Goal: Task Accomplishment & Management: Use online tool/utility

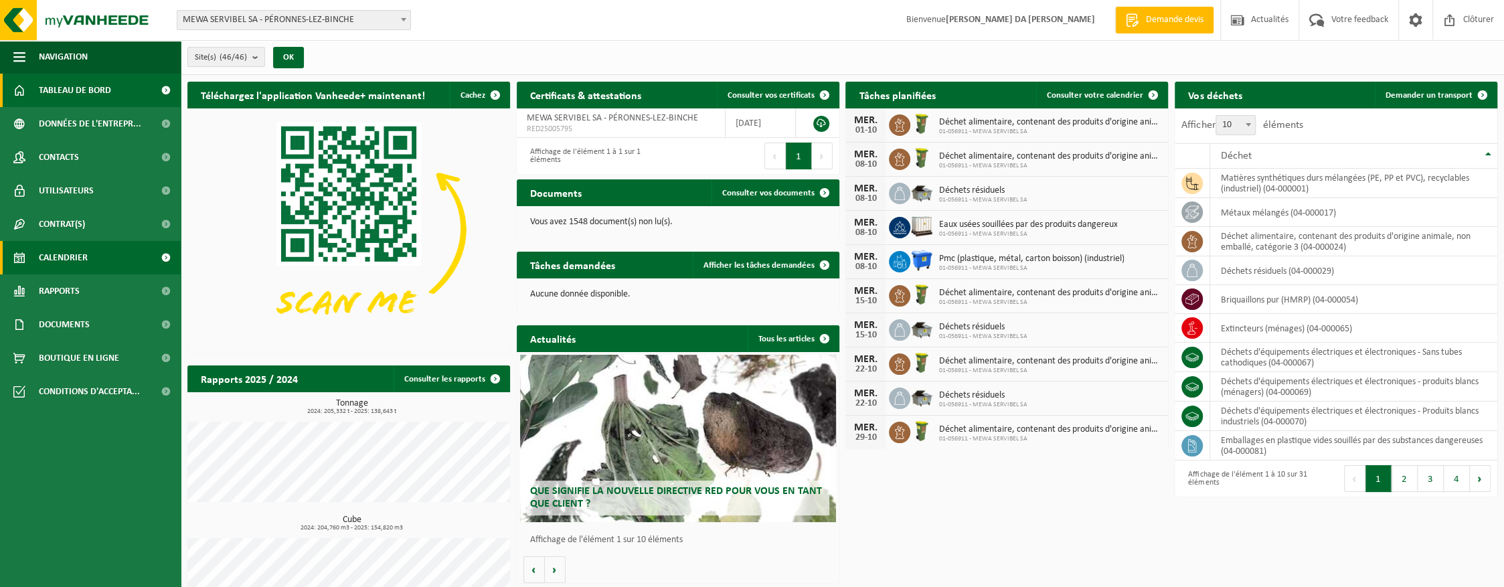
click at [58, 261] on span "Calendrier" at bounding box center [63, 257] width 49 height 33
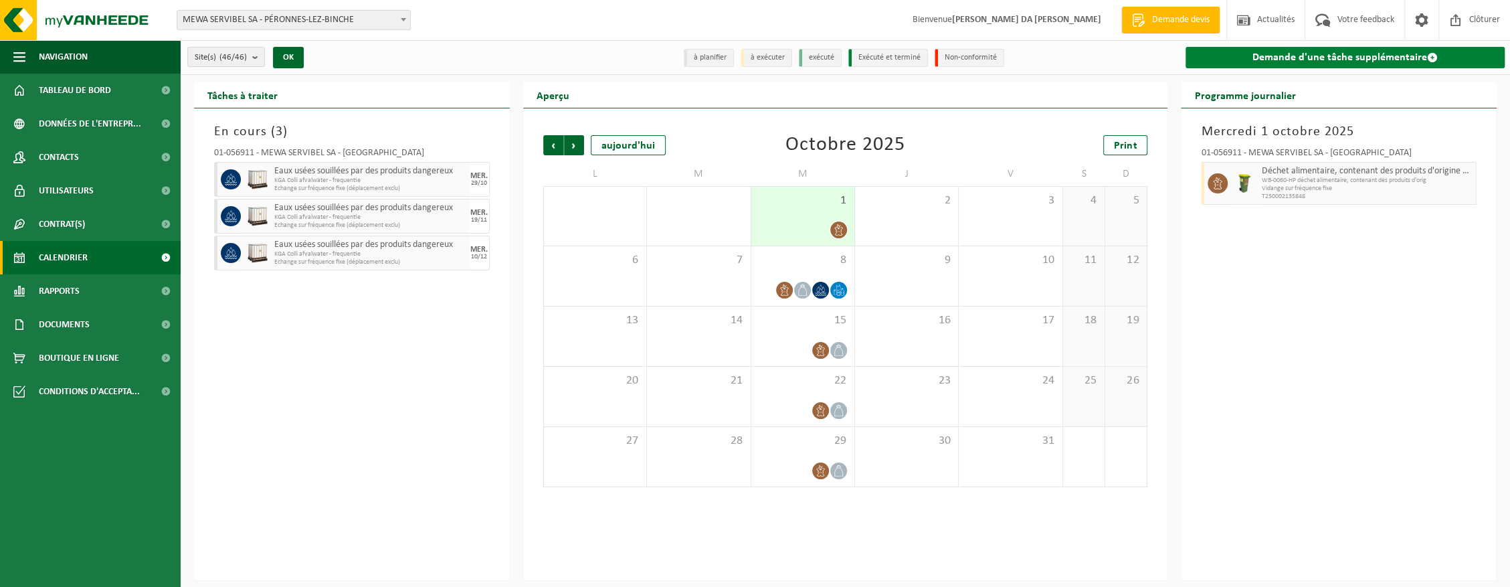
click at [1233, 62] on link "Demande d'une tâche supplémentaire" at bounding box center [1345, 57] width 319 height 21
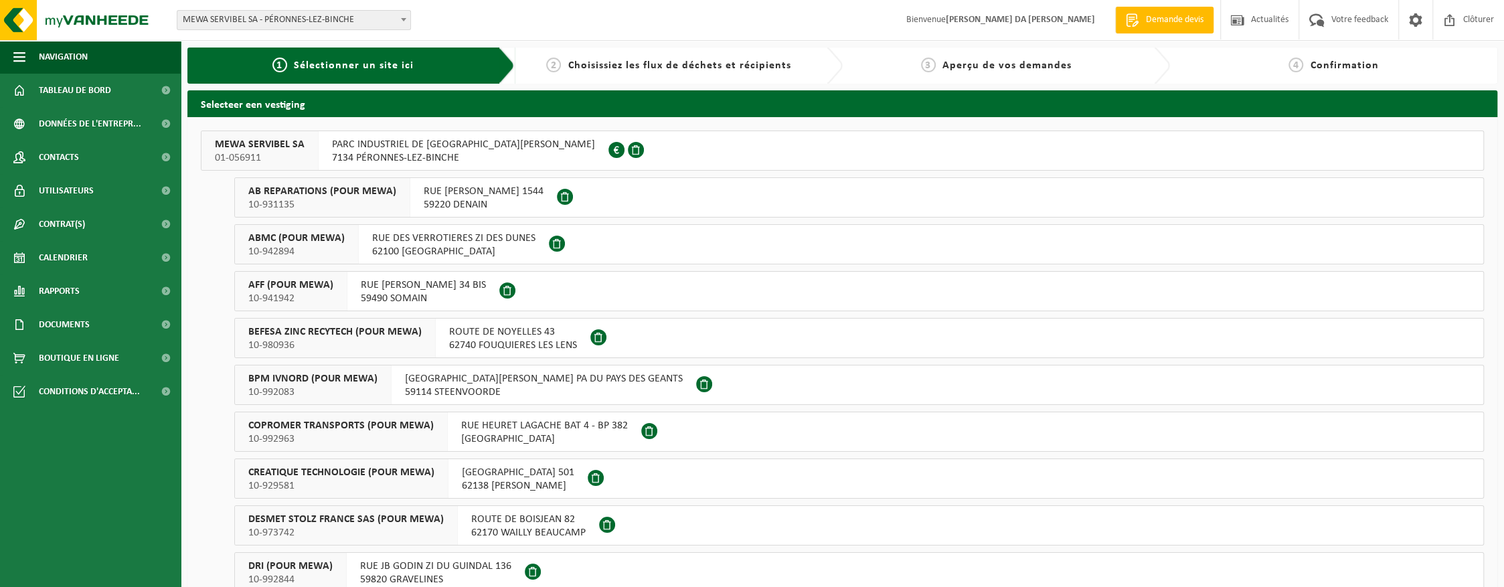
click at [527, 159] on span "7134 PÉRONNES-LEZ-BINCHE" at bounding box center [463, 157] width 263 height 13
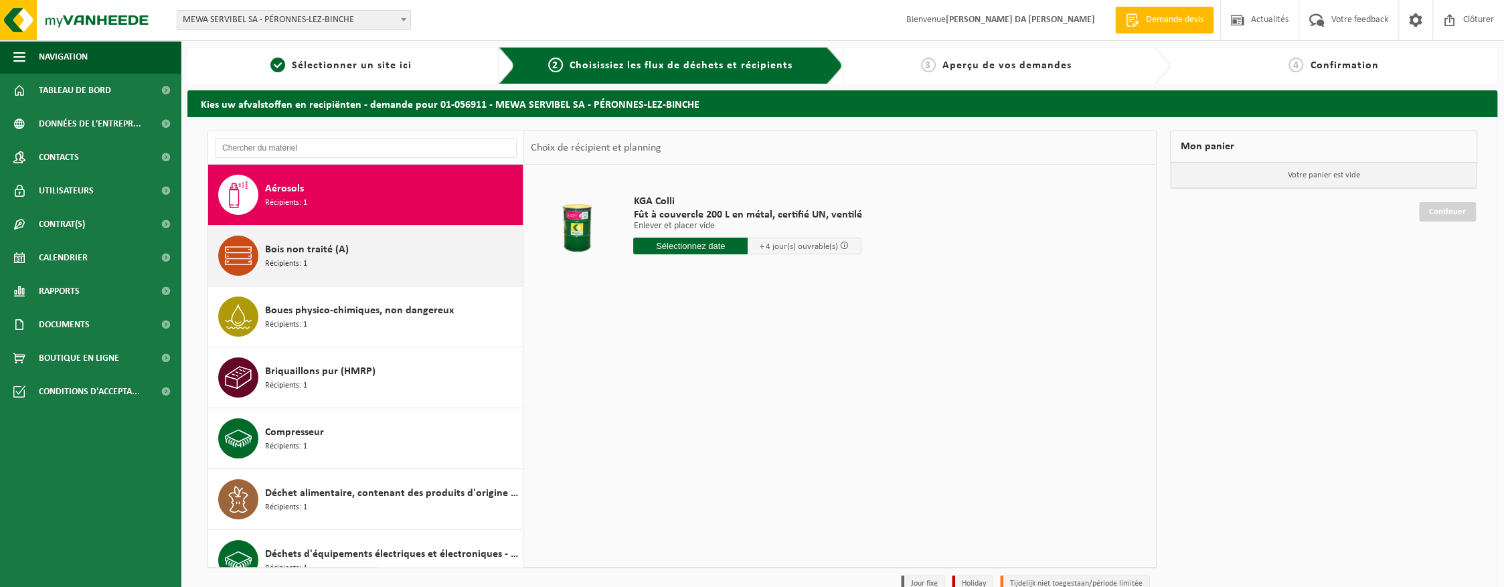
click at [378, 274] on div "Bois non traité (A) Récipients: 1" at bounding box center [392, 256] width 254 height 40
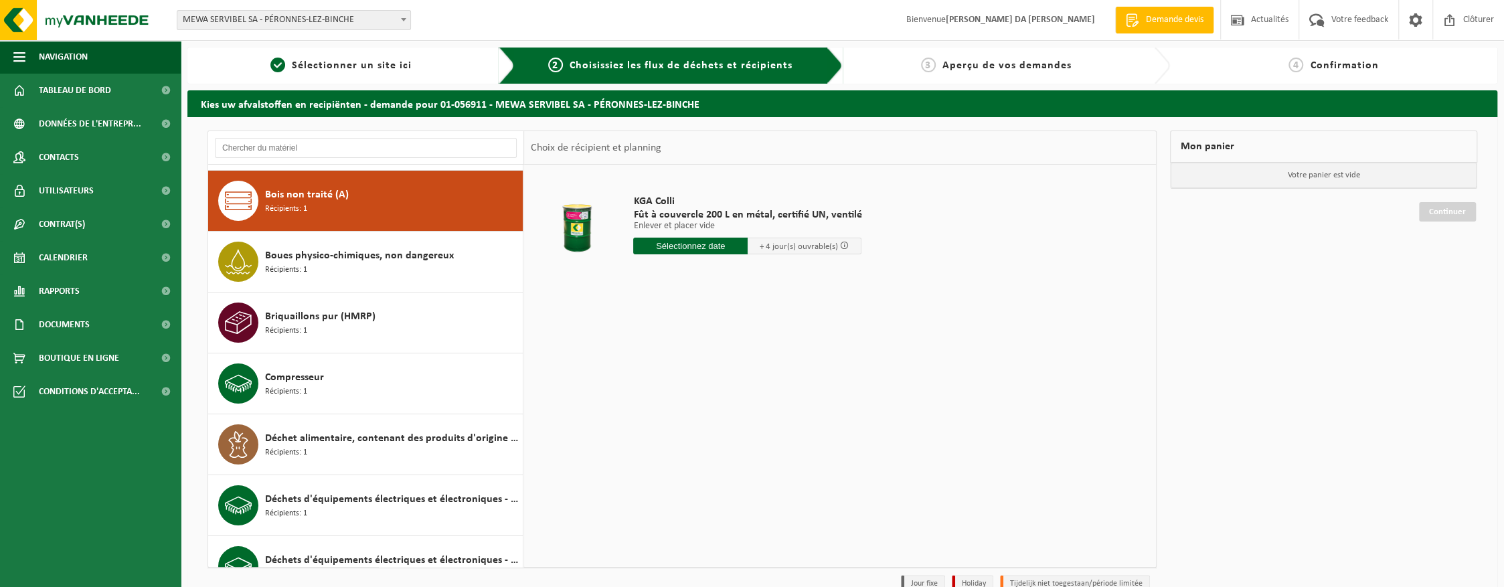
scroll to position [60, 0]
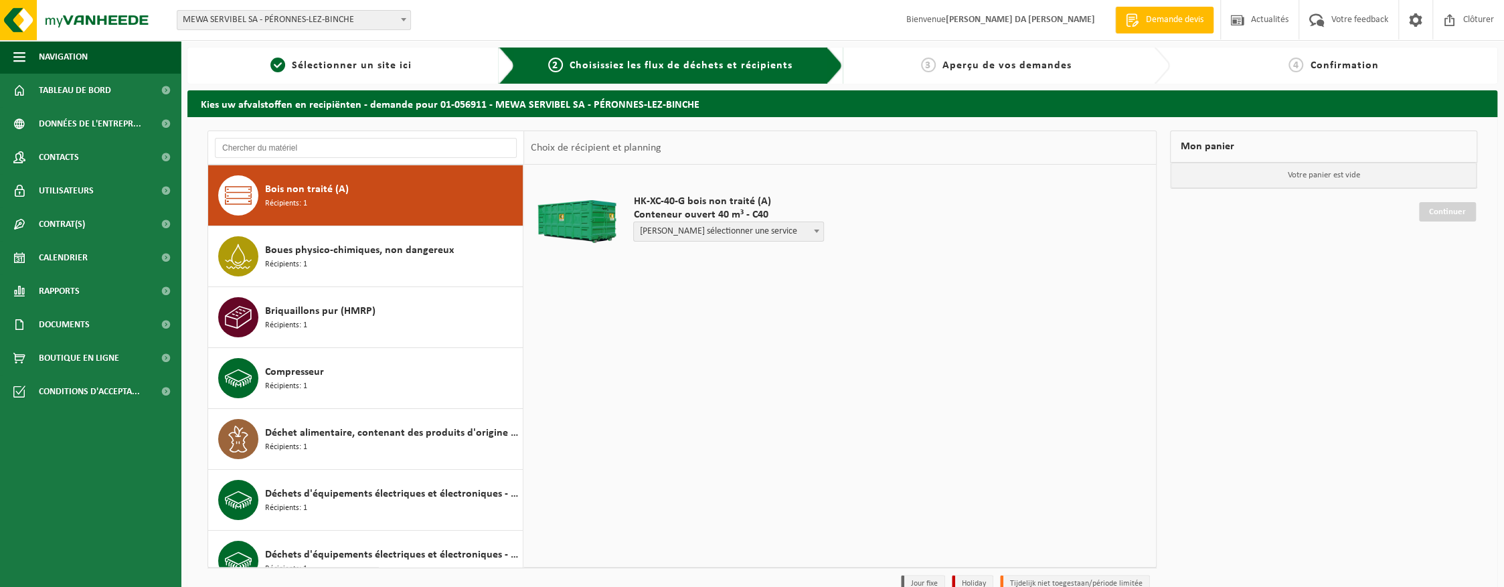
click at [733, 237] on span "Veuillez sélectionner une service" at bounding box center [728, 231] width 189 height 19
select select "P2PL-VEL-048386_HK-XC-40-GN-00_04-000200_46"
click at [705, 260] on input "text" at bounding box center [684, 256] width 102 height 17
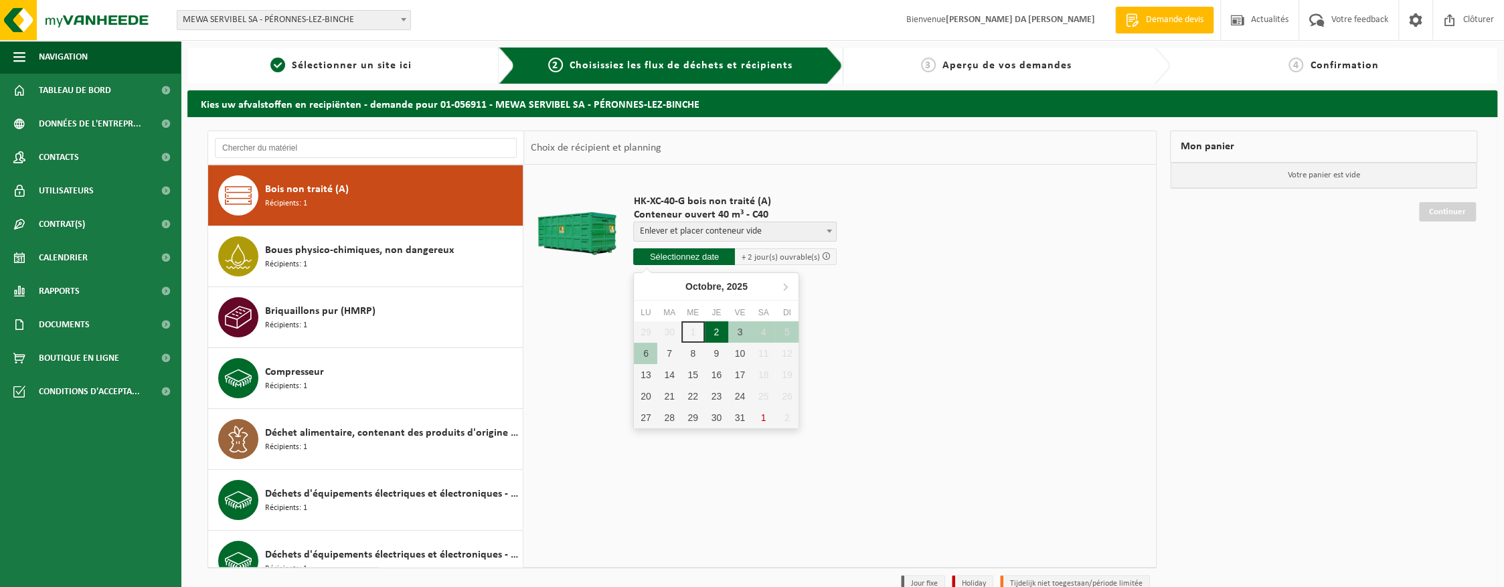
click at [711, 329] on div "2" at bounding box center [716, 331] width 23 height 21
type input "à partir de 2025-10-02"
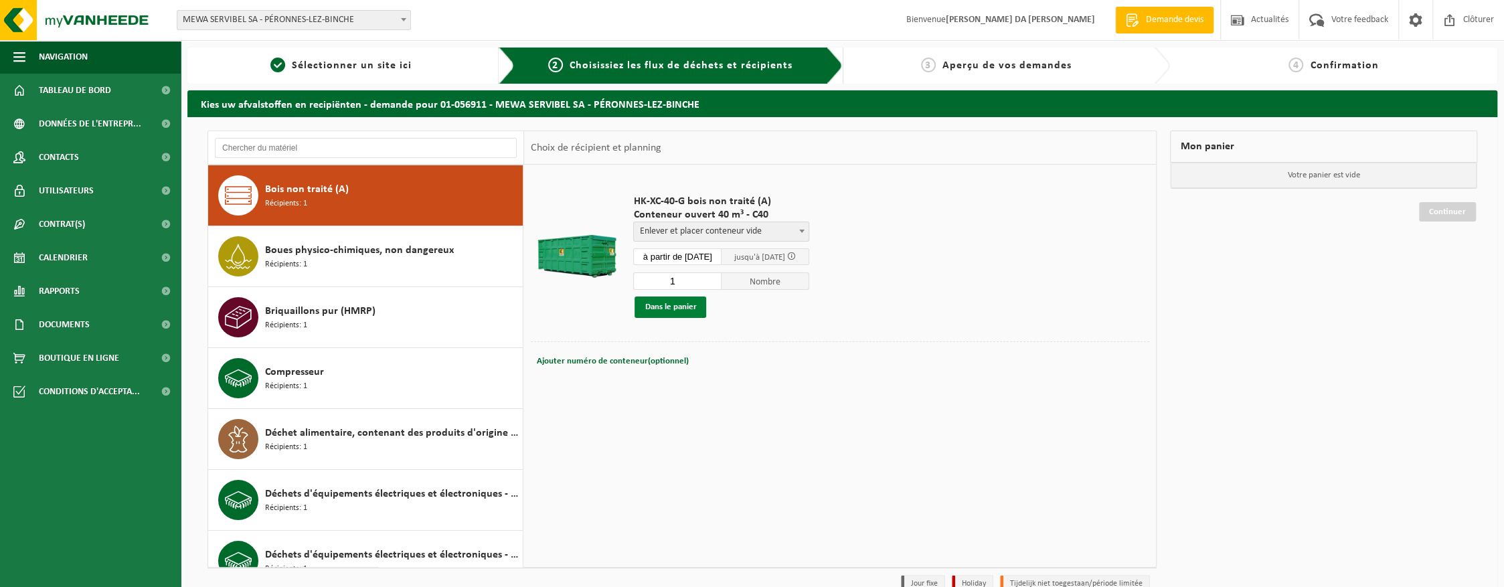
click at [685, 308] on button "Dans le panier" at bounding box center [670, 306] width 72 height 21
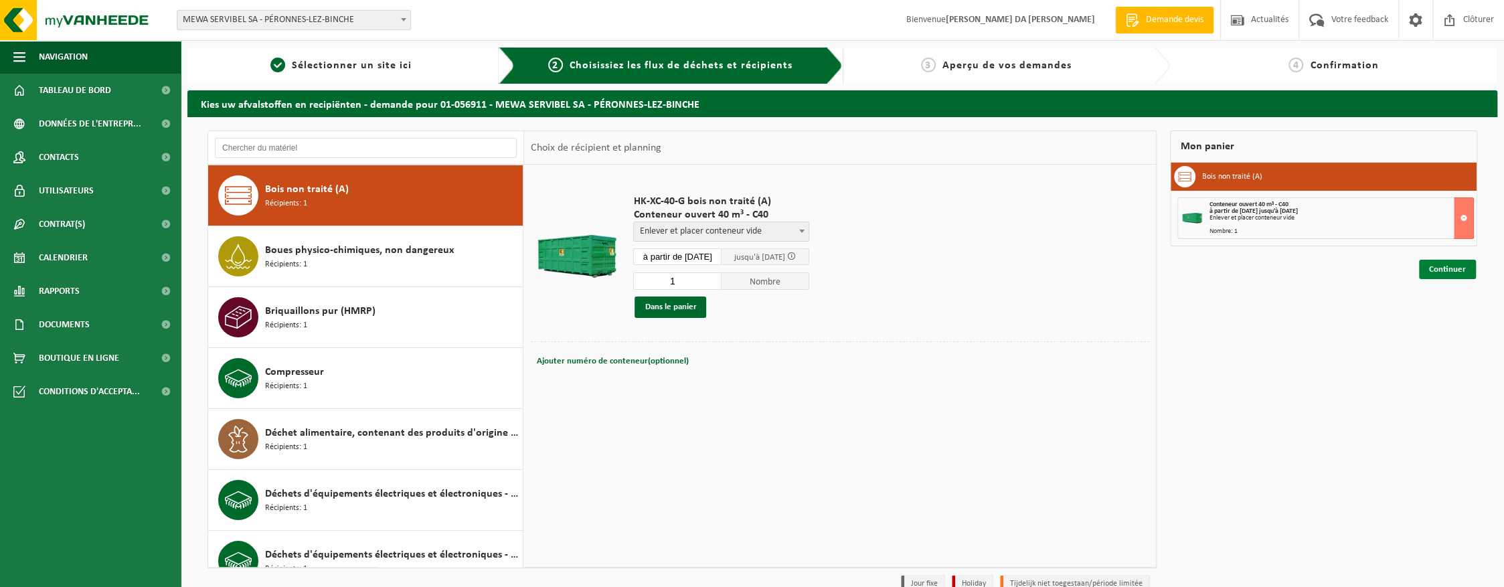
click at [1447, 272] on link "Continuer" at bounding box center [1447, 269] width 57 height 19
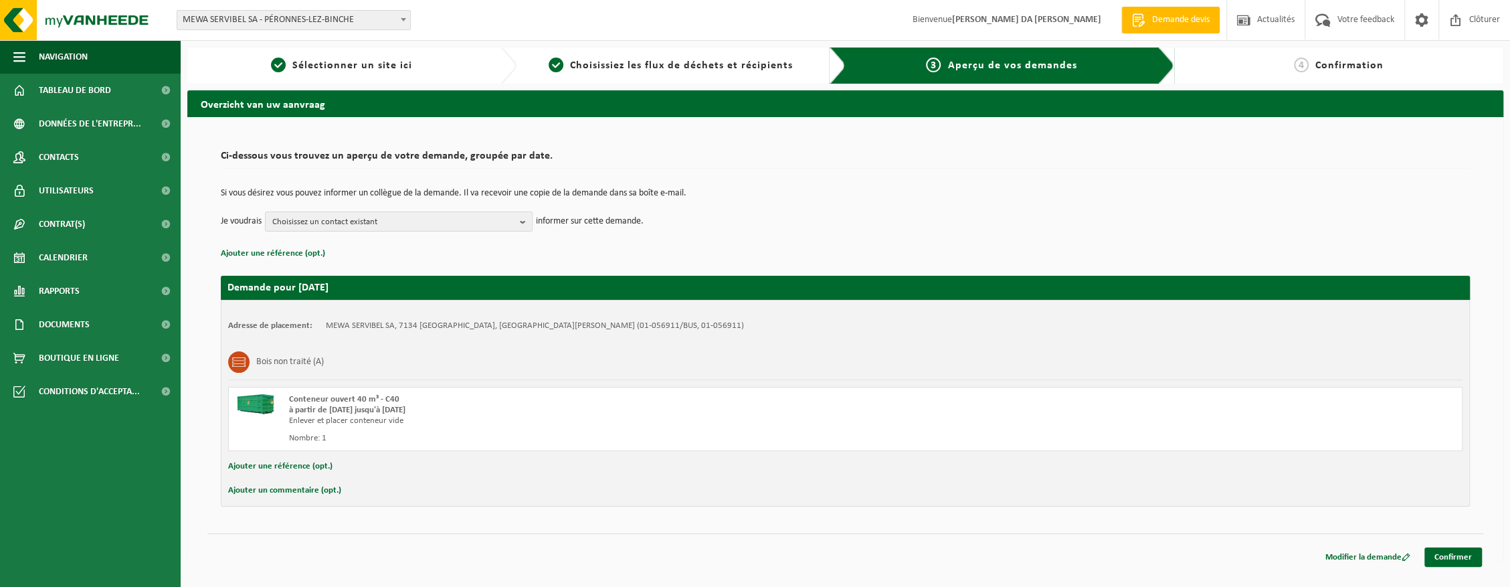
click at [274, 491] on button "Ajouter un commentaire (opt.)" at bounding box center [284, 490] width 113 height 17
click at [310, 486] on input "text" at bounding box center [866, 492] width 1165 height 20
type input "O"
type input "NOUVELLE PROCEDURE : LE CHAUFFEUR DOIT SE PRESENTER A LA RECEPTION AVANT D'ENTR…"
click at [1444, 556] on link "Confirmer" at bounding box center [1454, 559] width 58 height 19
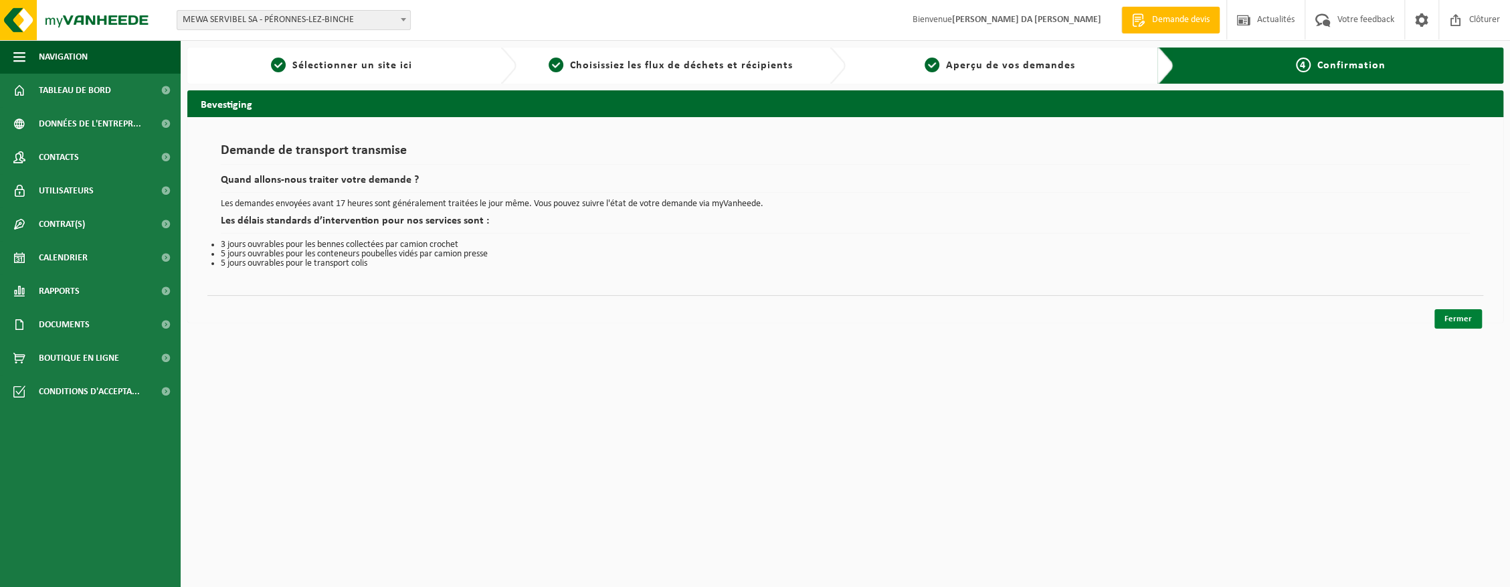
click at [1465, 314] on link "Fermer" at bounding box center [1459, 318] width 48 height 19
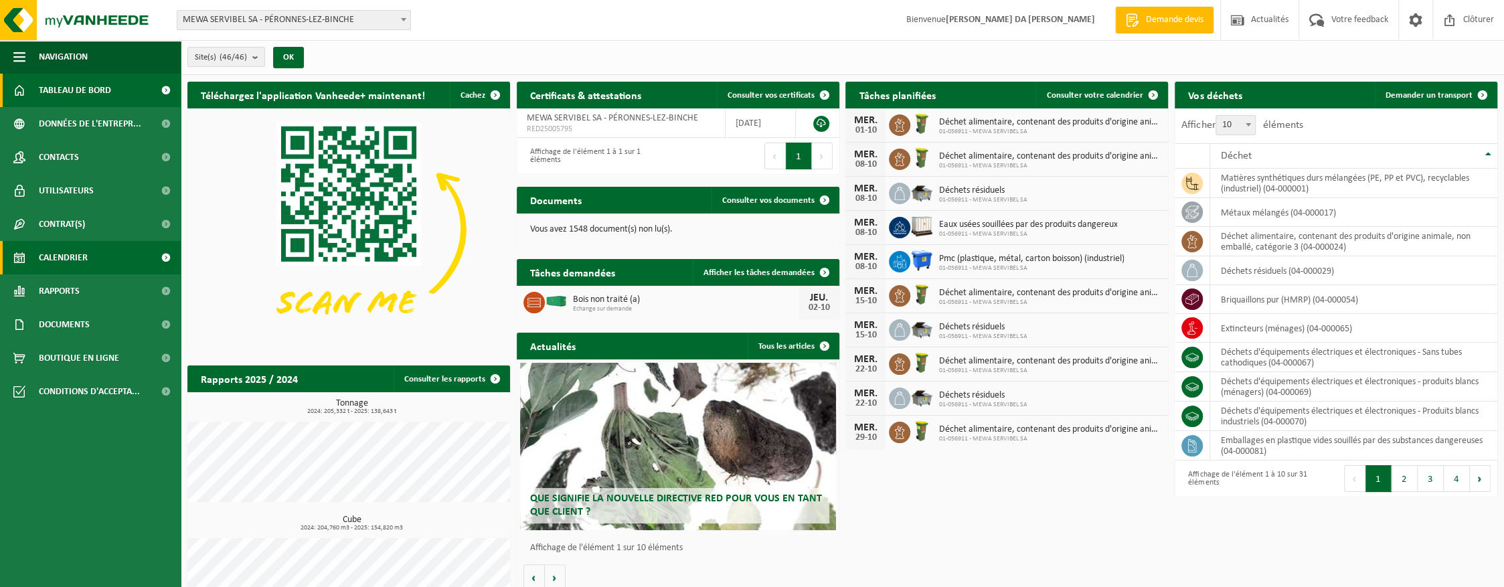
click at [63, 261] on span "Calendrier" at bounding box center [63, 257] width 49 height 33
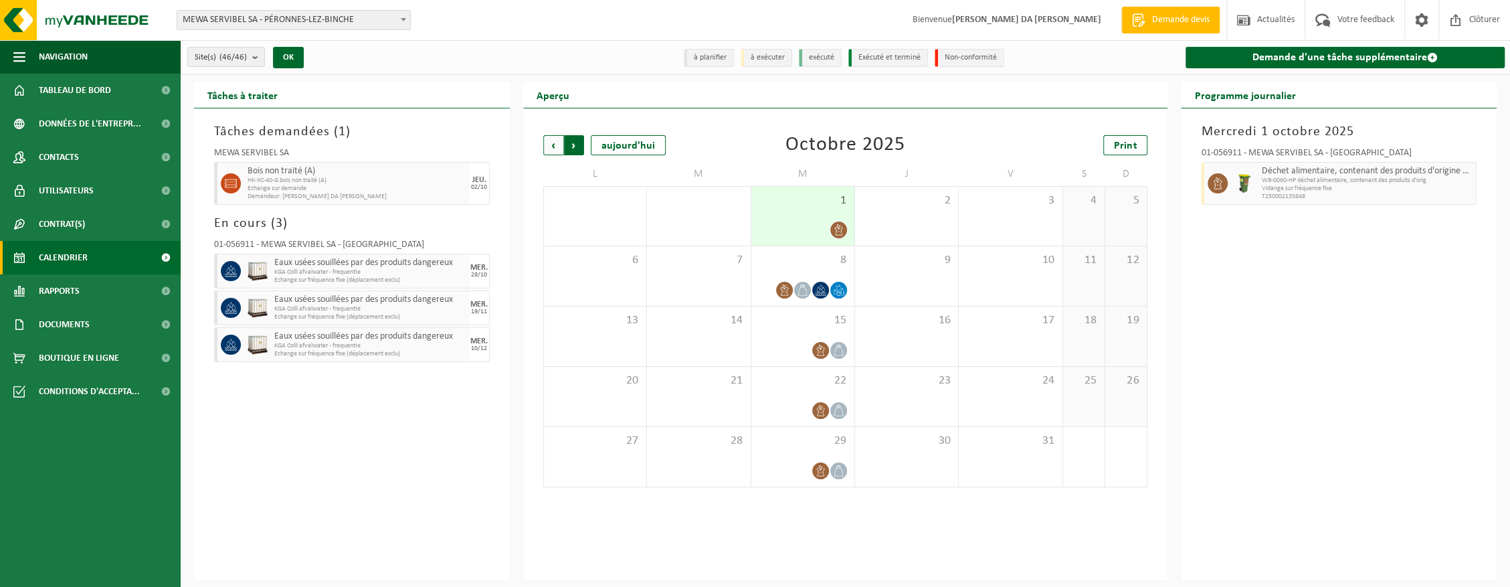
click at [549, 150] on span "Précédent" at bounding box center [553, 145] width 20 height 20
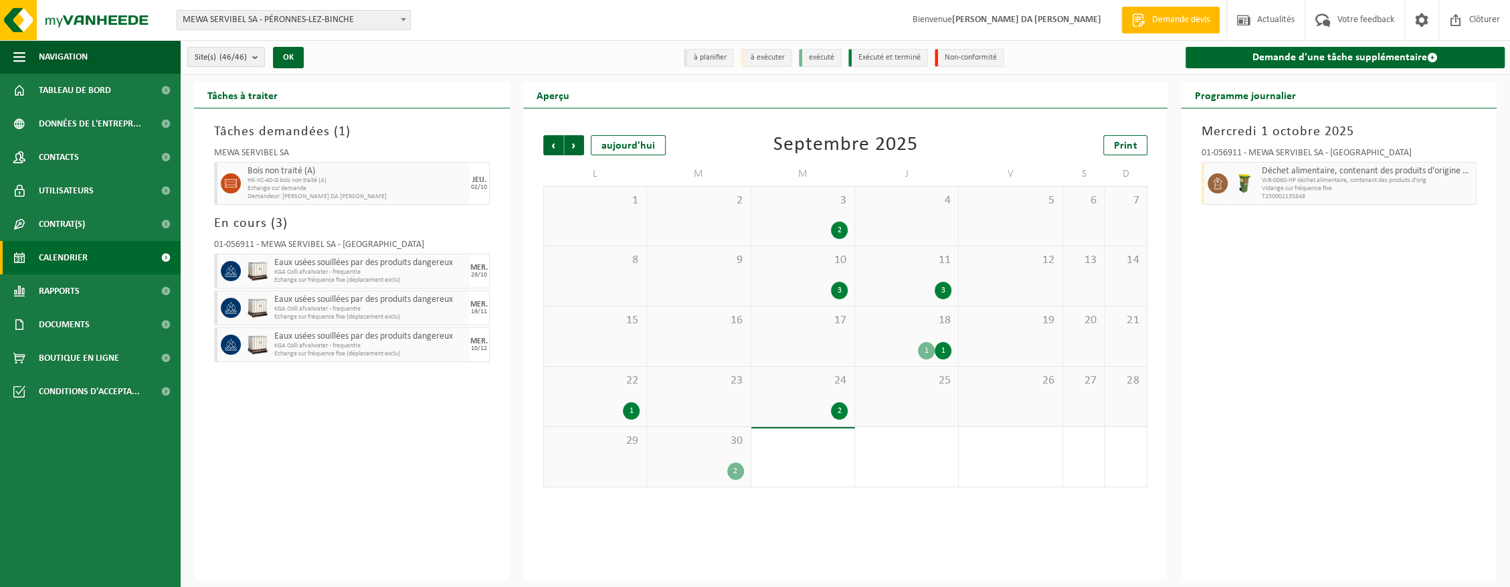
click at [711, 458] on div "30 2" at bounding box center [698, 457] width 103 height 60
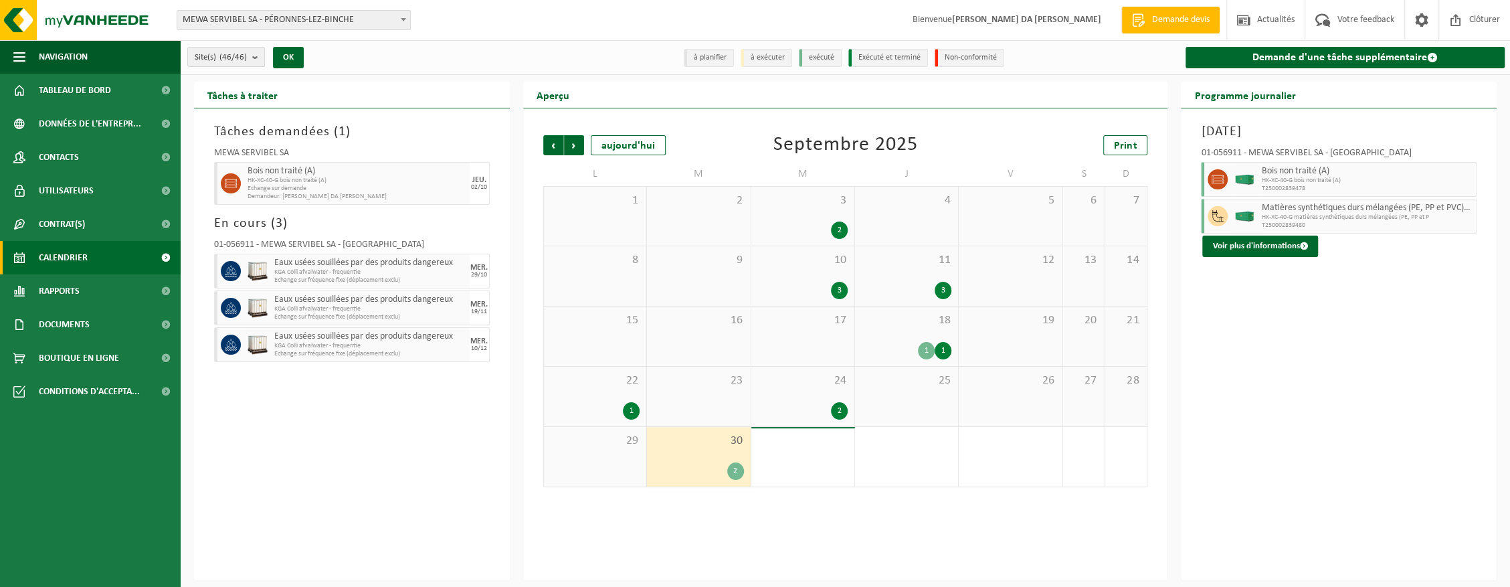
click at [812, 407] on div "2" at bounding box center [803, 410] width 90 height 17
